Goal: Complete application form

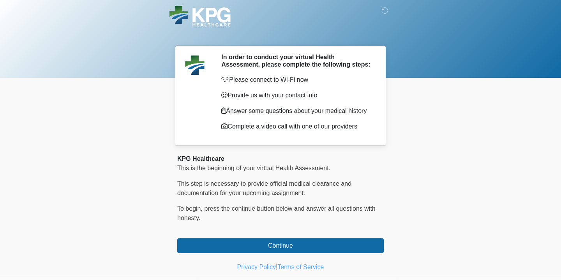
click at [8, 0] on nav at bounding box center [274, 16] width 561 height 32
